Goal: Task Accomplishment & Management: Manage account settings

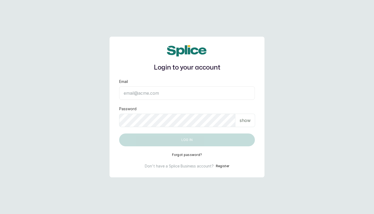
click at [153, 91] on input "Email" at bounding box center [187, 92] width 136 height 13
type input "iamweezykon+3045@gmail.com"
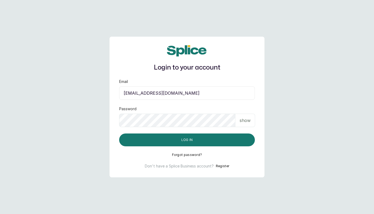
click at [257, 114] on div "Login to your account Email iamweezykon+3045@gmail.com Password show Log in For…" at bounding box center [187, 107] width 155 height 141
click at [245, 122] on p "show" at bounding box center [245, 120] width 11 height 6
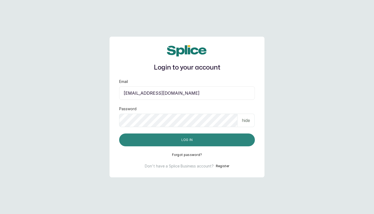
click at [192, 140] on button "Log in" at bounding box center [187, 139] width 136 height 13
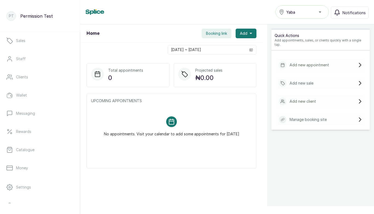
scroll to position [51, 0]
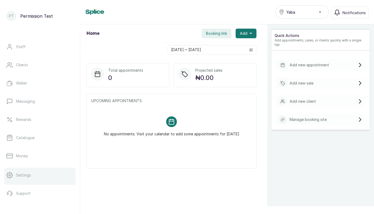
click at [24, 177] on p "Settings" at bounding box center [23, 174] width 15 height 5
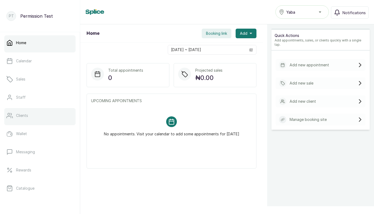
click at [25, 116] on p "Clients" at bounding box center [22, 115] width 12 height 5
